Goal: Task Accomplishment & Management: Use online tool/utility

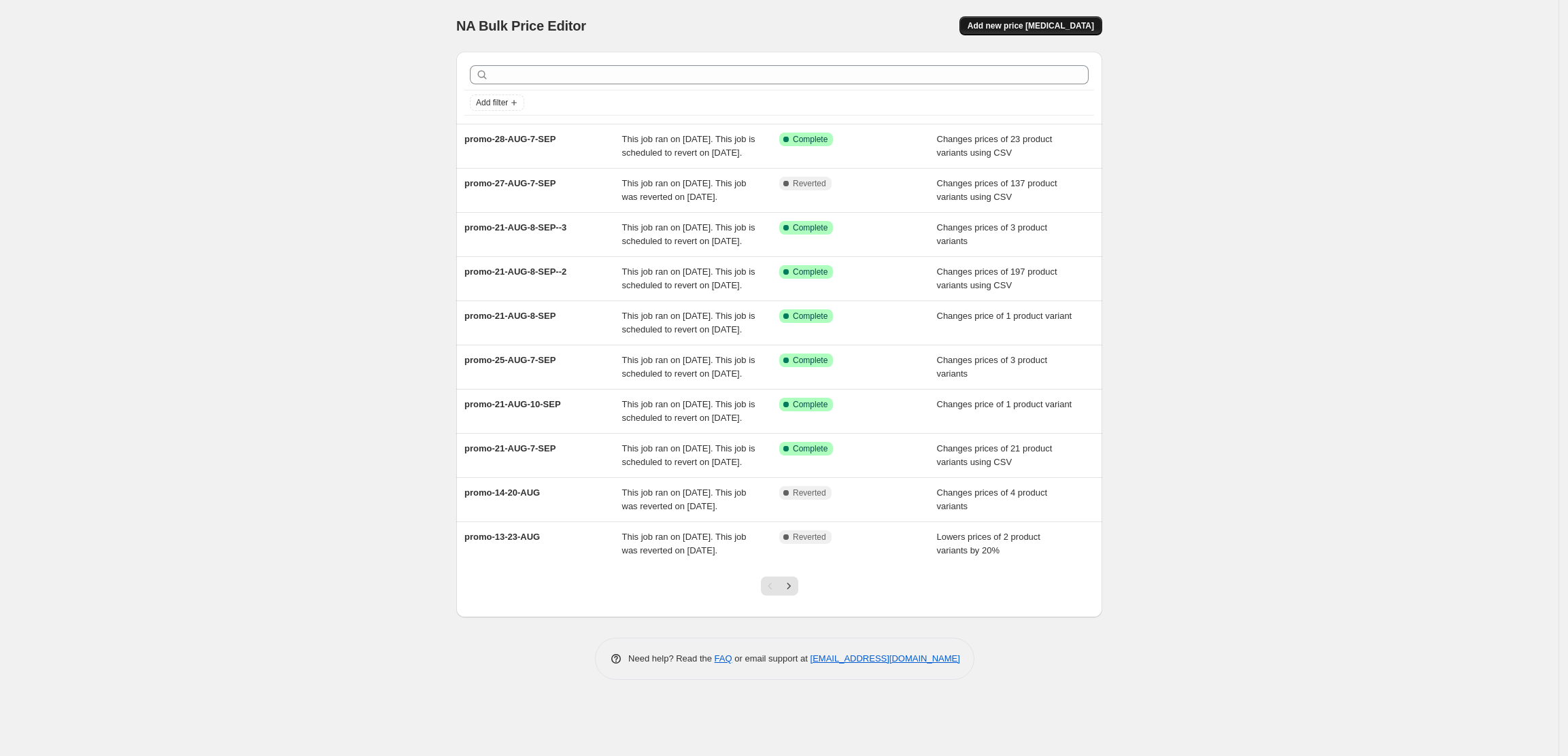
click at [1065, 32] on button "Add new price [MEDICAL_DATA]" at bounding box center [1030, 26] width 143 height 19
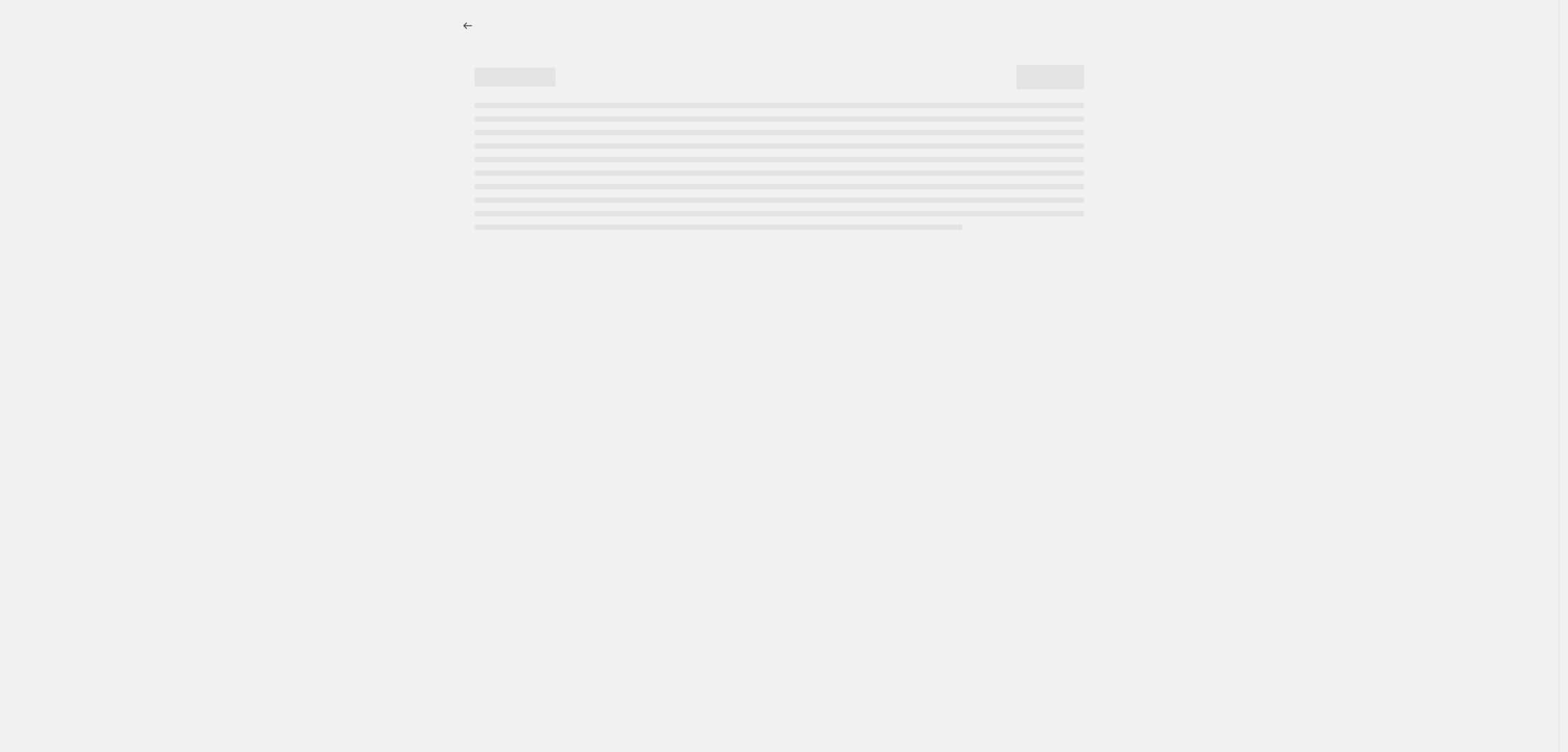
select select "percentage"
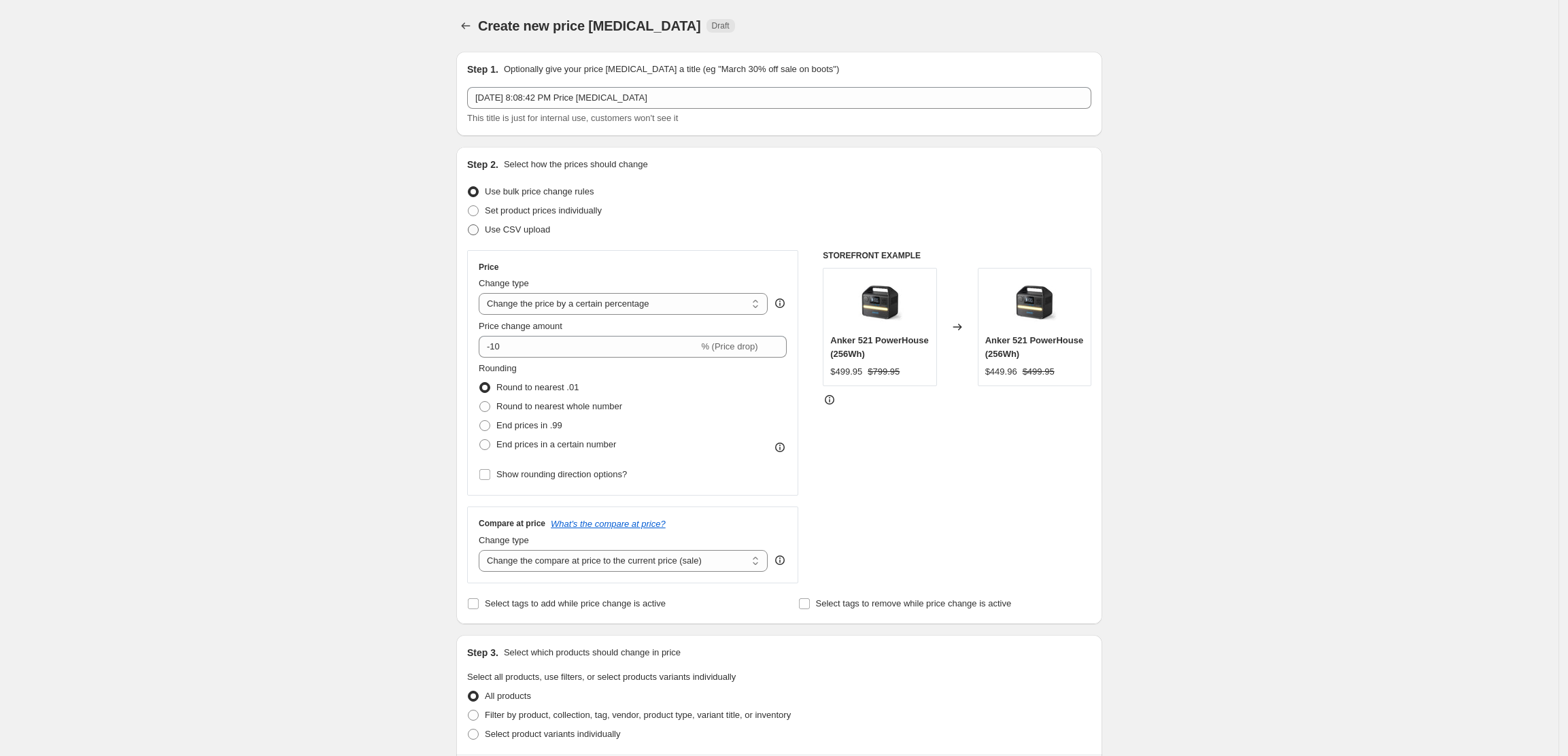
click at [479, 229] on span at bounding box center [473, 229] width 11 height 11
click at [469, 225] on input "Use CSV upload" at bounding box center [468, 224] width 1 height 1
radio input "true"
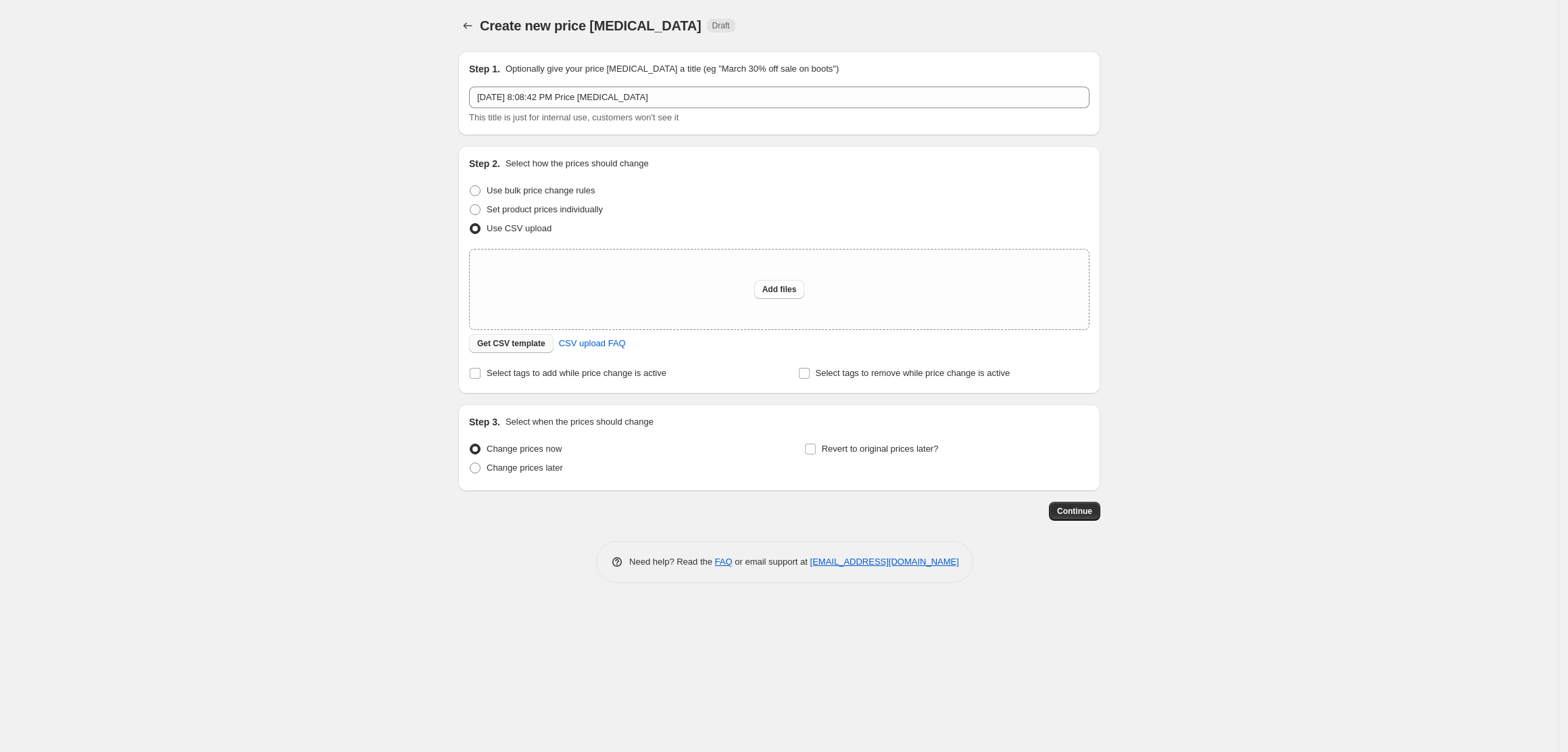
click at [522, 345] on span "Get CSV template" at bounding box center [512, 343] width 69 height 10
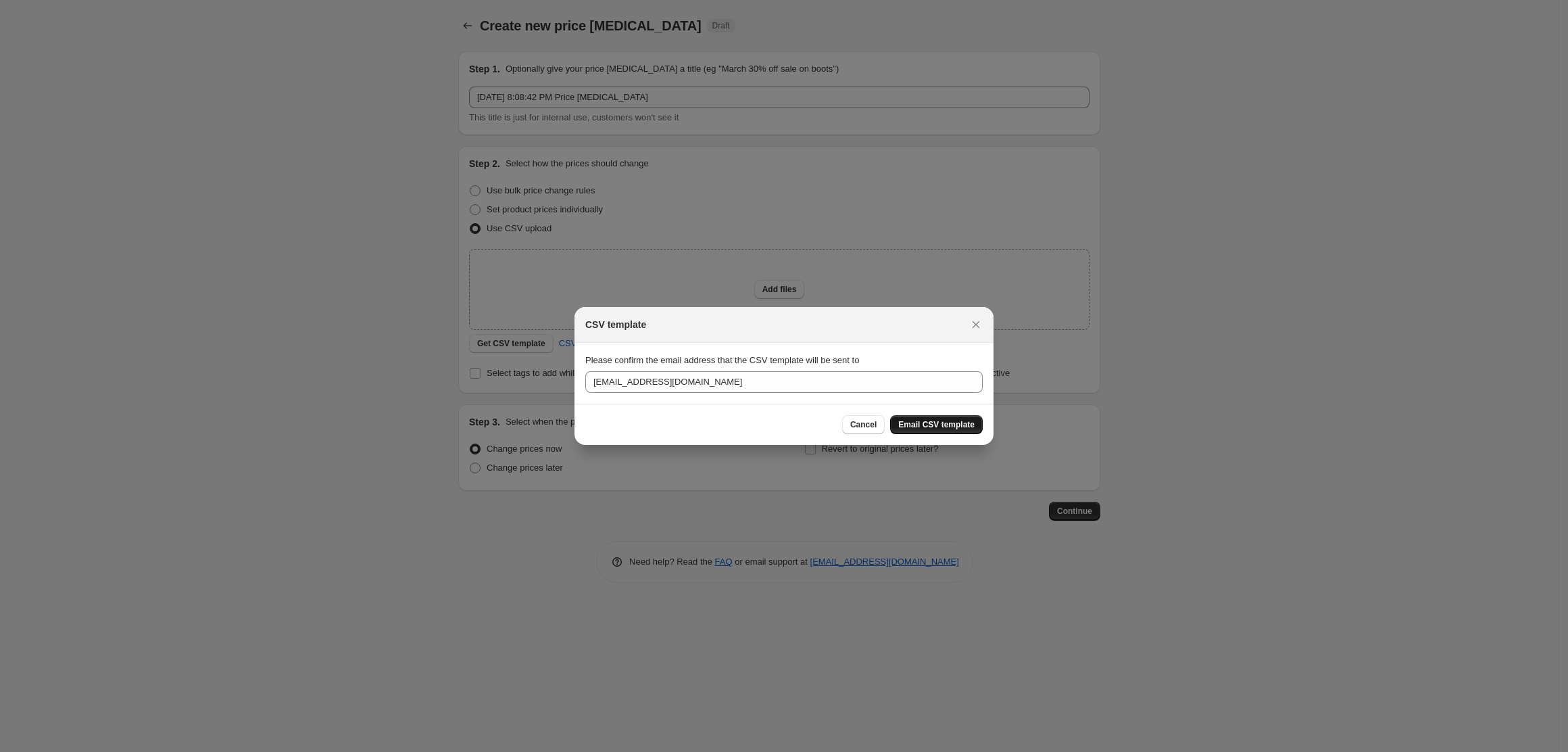
click at [945, 428] on span "Email CSV template" at bounding box center [936, 424] width 76 height 10
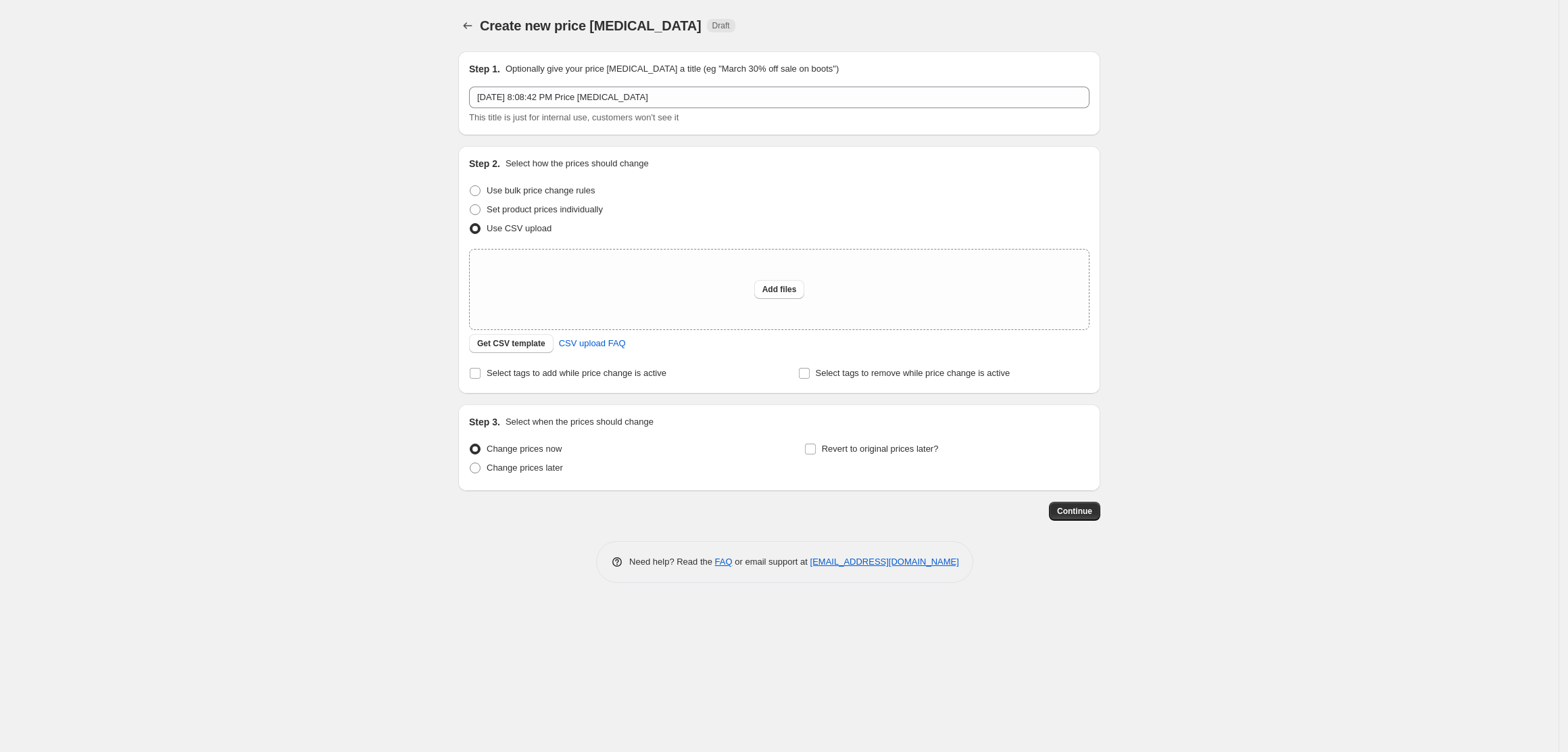
click at [1305, 358] on div "Create new price [MEDICAL_DATA]. This page is ready Create new price [MEDICAL_D…" at bounding box center [779, 376] width 1558 height 752
click at [520, 345] on span "Get CSV template" at bounding box center [512, 343] width 69 height 10
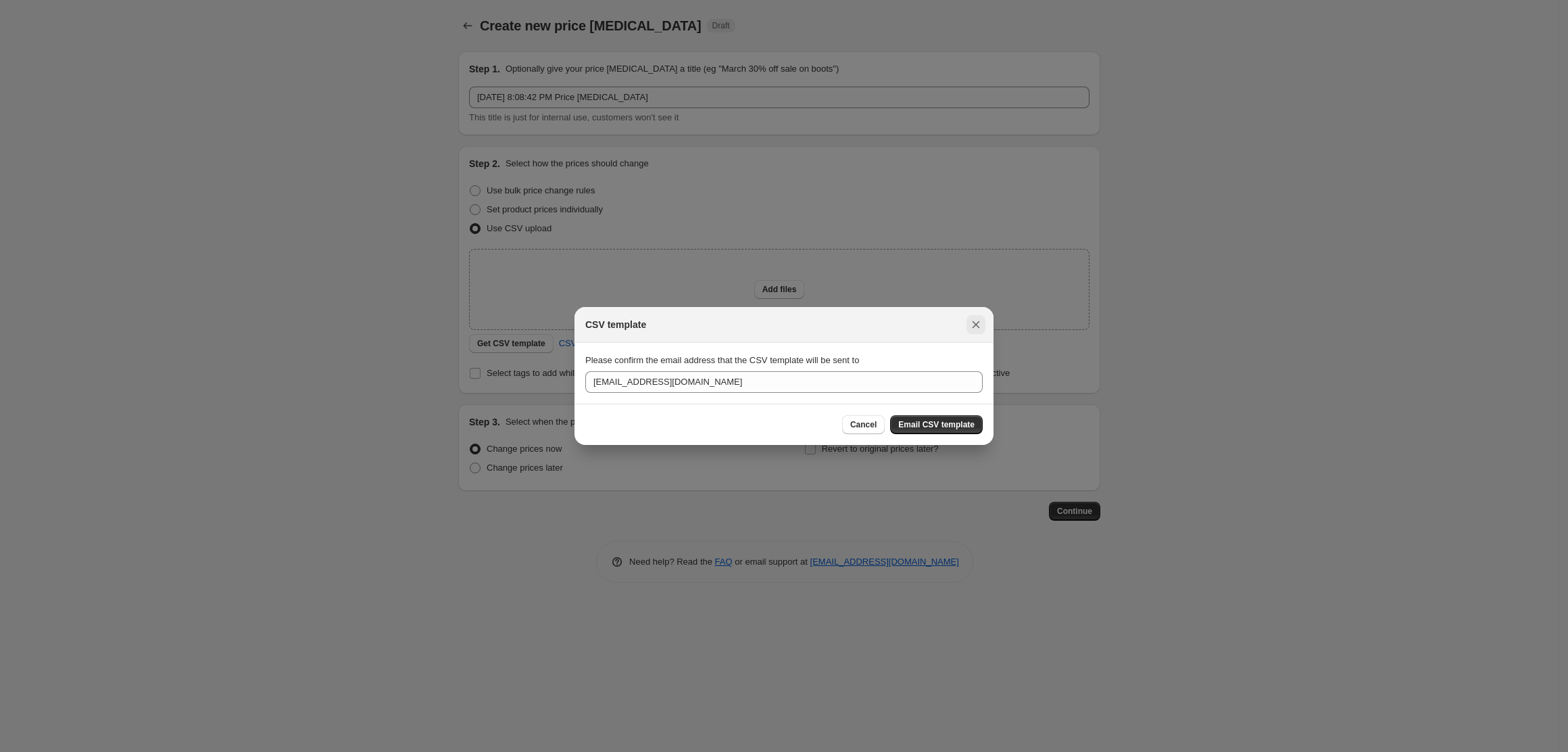
click at [982, 320] on icon "Close" at bounding box center [976, 325] width 13 height 13
